Goal: Information Seeking & Learning: Learn about a topic

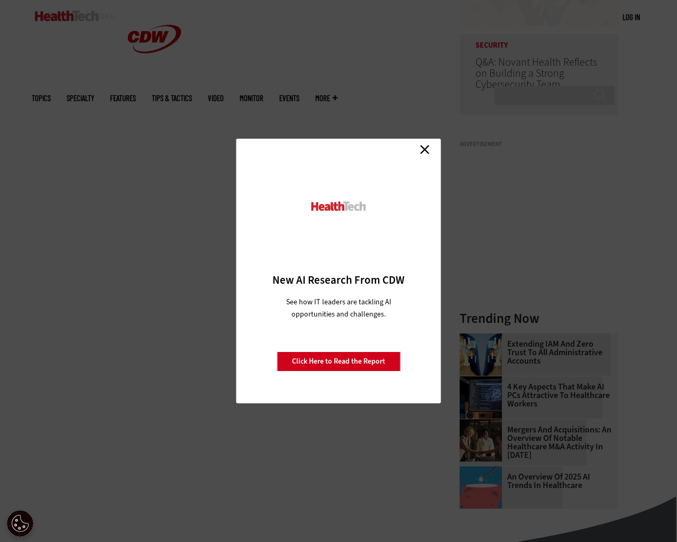
scroll to position [190, 0]
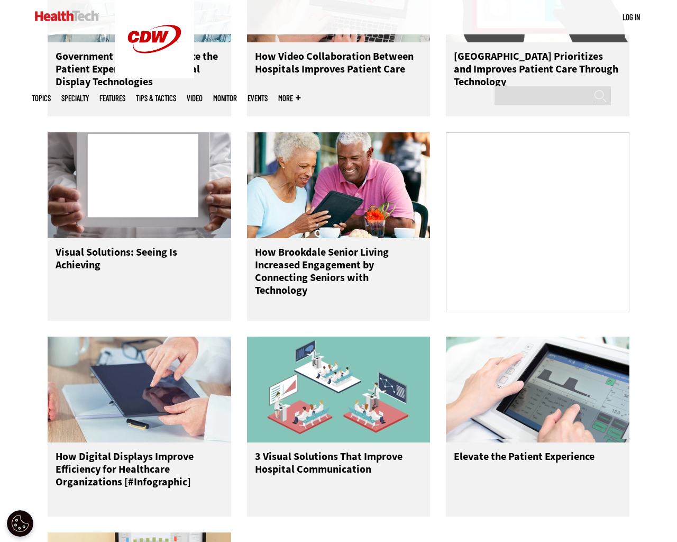
scroll to position [479, 0]
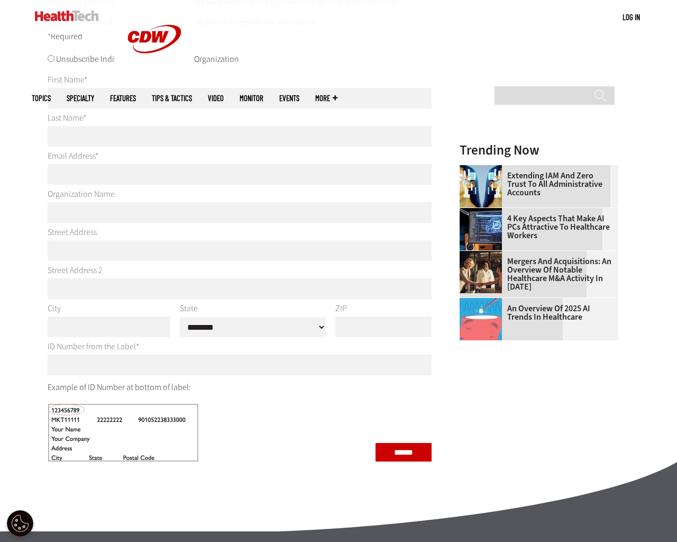
scroll to position [5, 0]
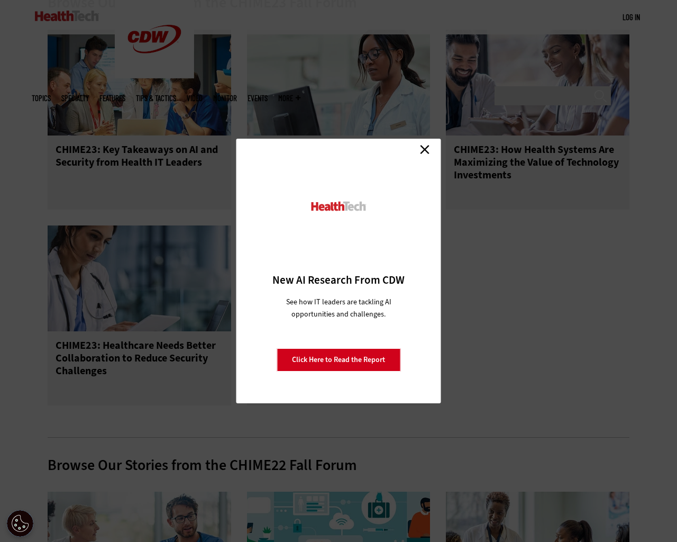
scroll to position [33, 0]
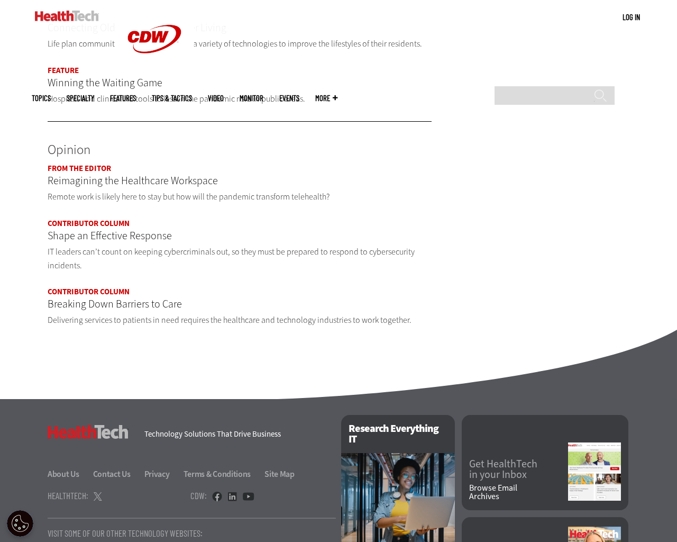
scroll to position [844, 0]
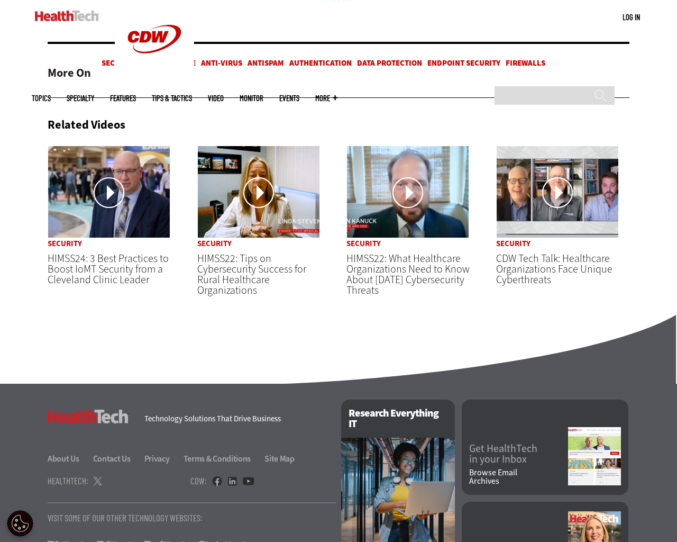
scroll to position [499, 0]
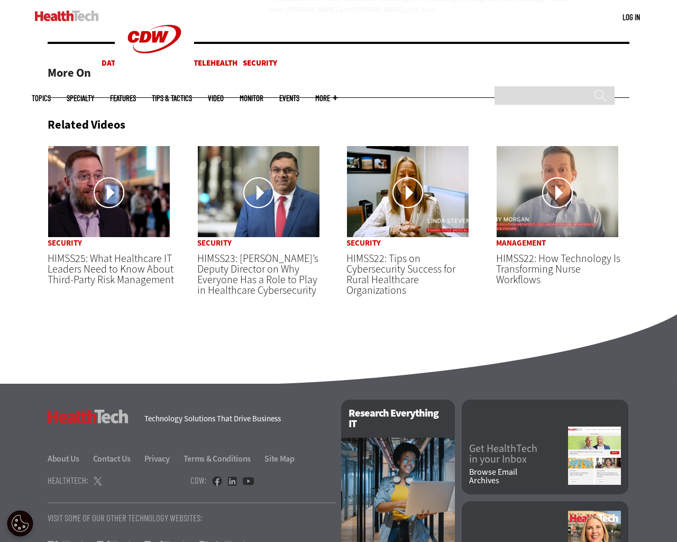
scroll to position [544, 0]
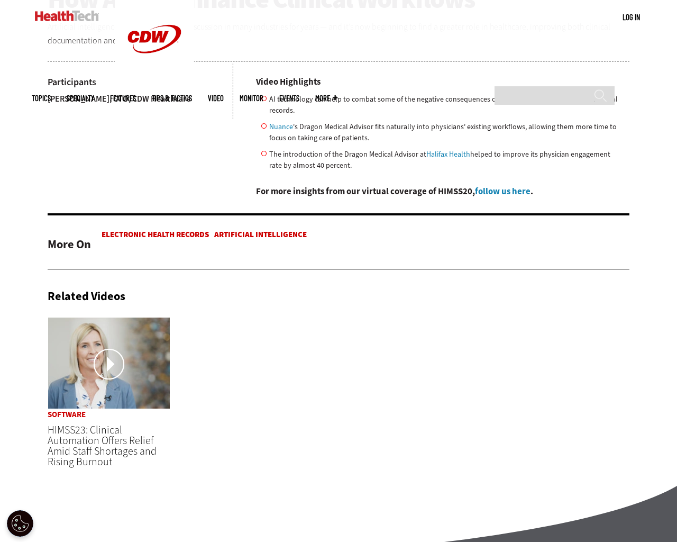
scroll to position [435, 0]
